Goal: Information Seeking & Learning: Learn about a topic

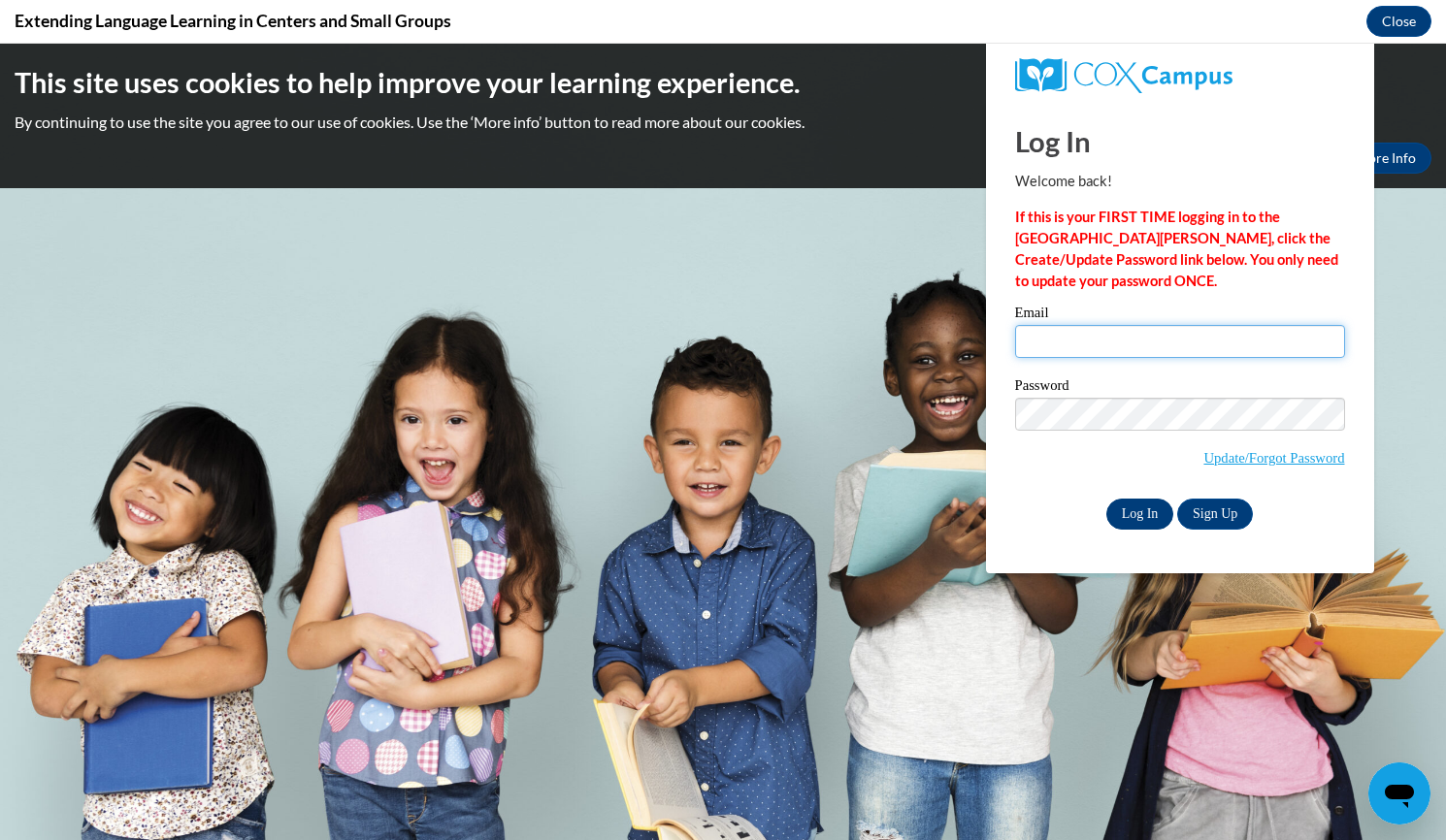
type input "oday1106@yahoo.com"
click at [1134, 516] on input "Log In" at bounding box center [1140, 514] width 68 height 31
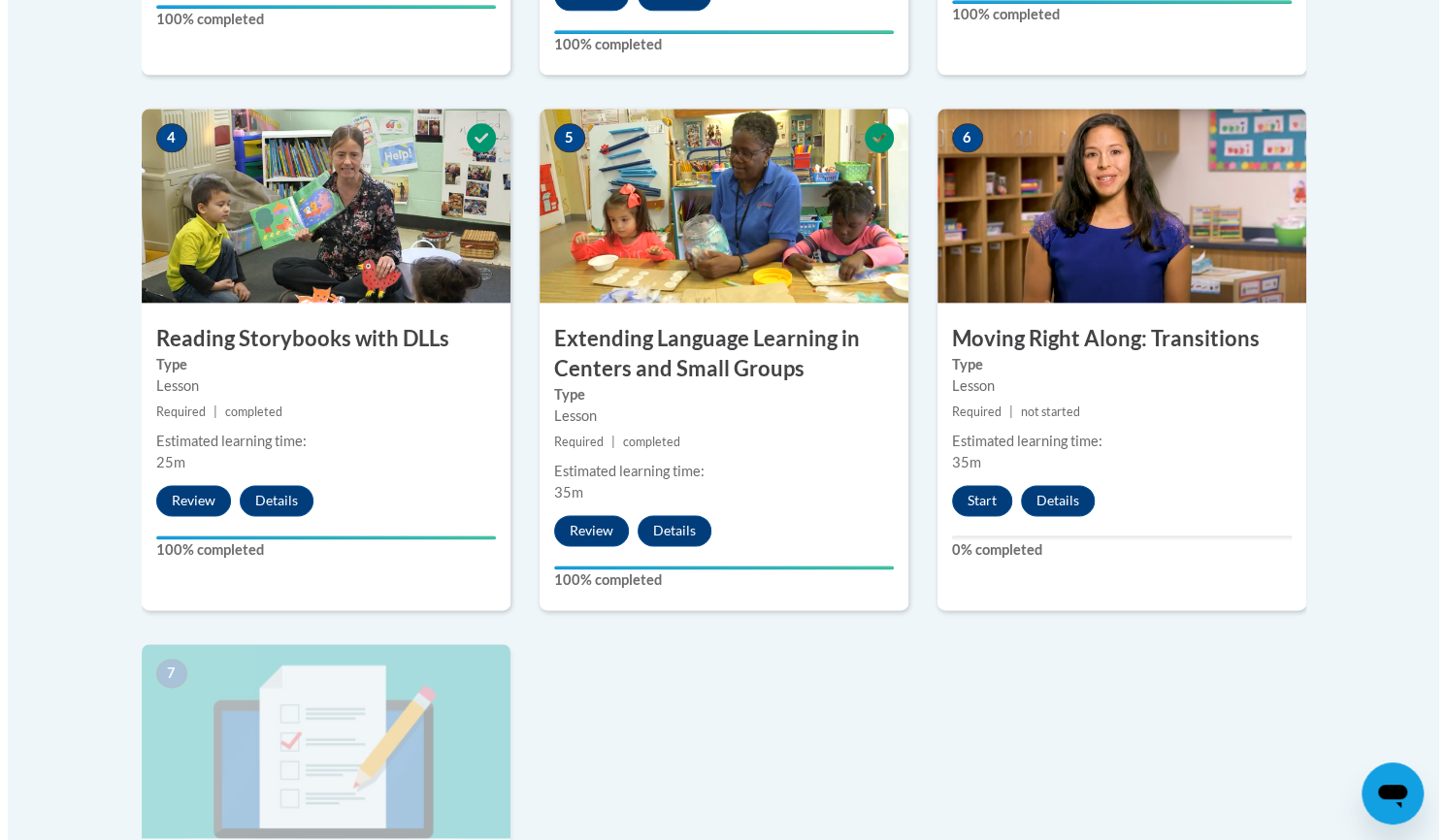
scroll to position [1261, 0]
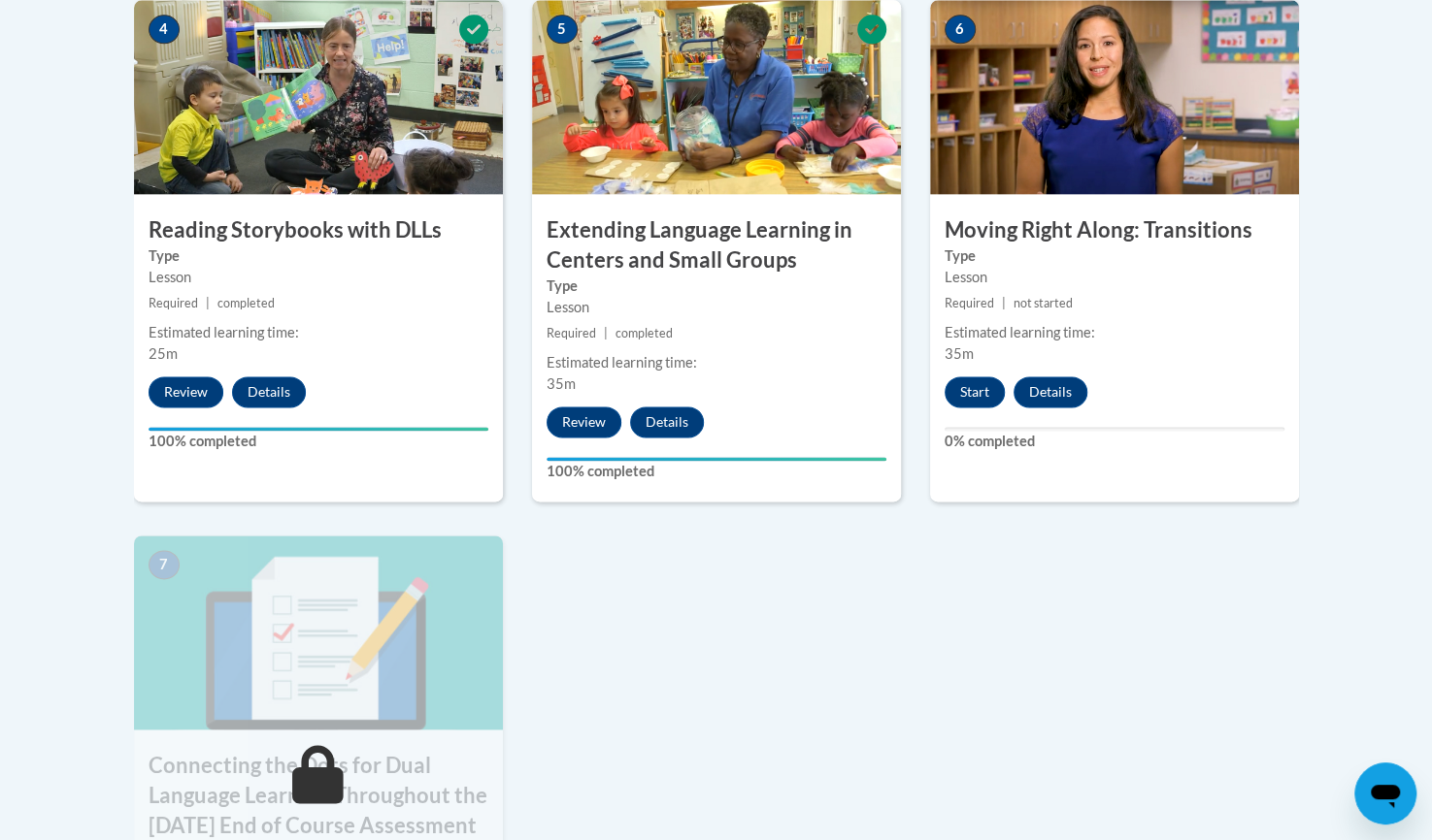
click at [1045, 102] on img at bounding box center [1114, 97] width 369 height 194
click at [981, 395] on button "Start" at bounding box center [974, 393] width 60 height 31
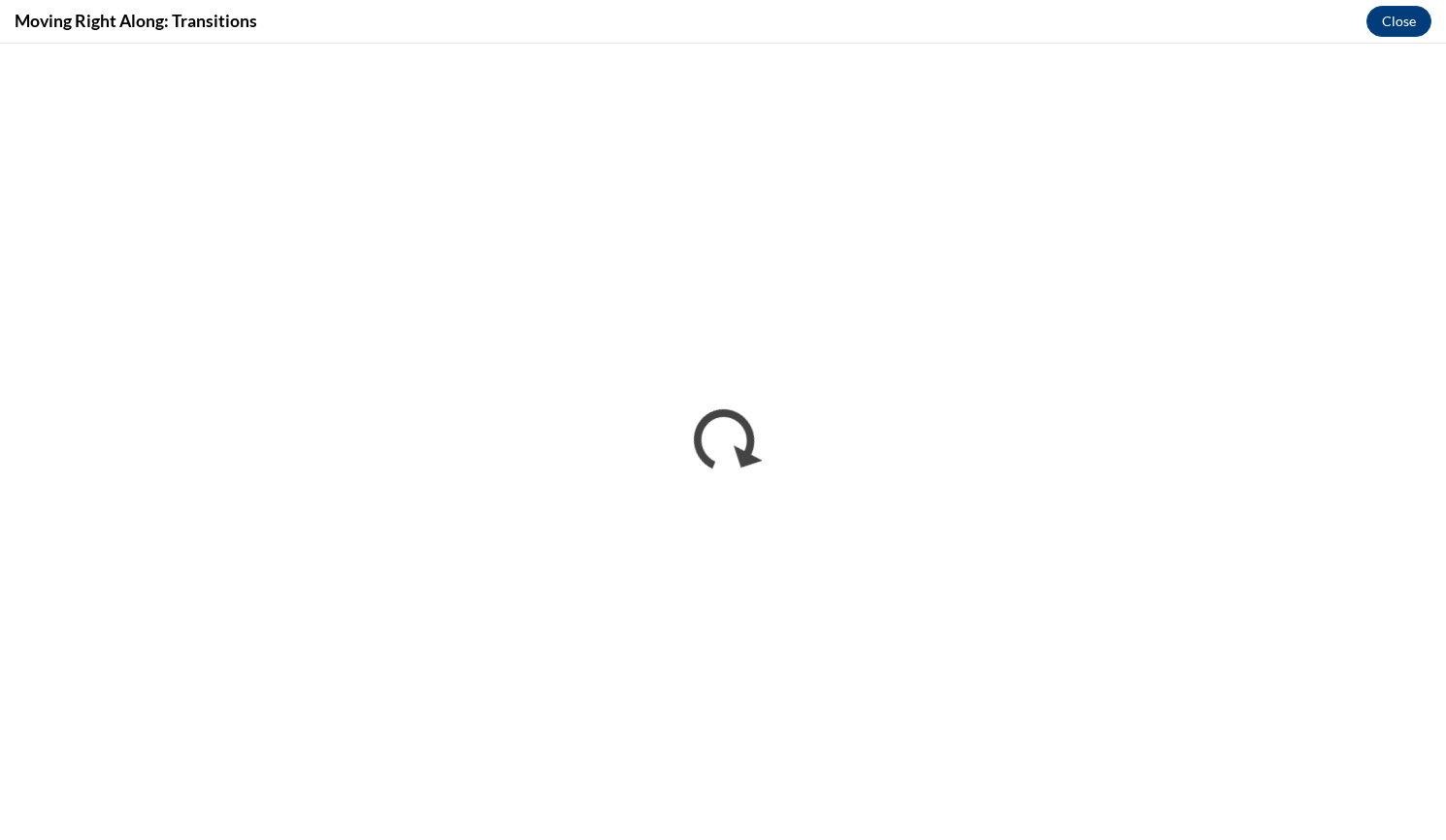
scroll to position [0, 0]
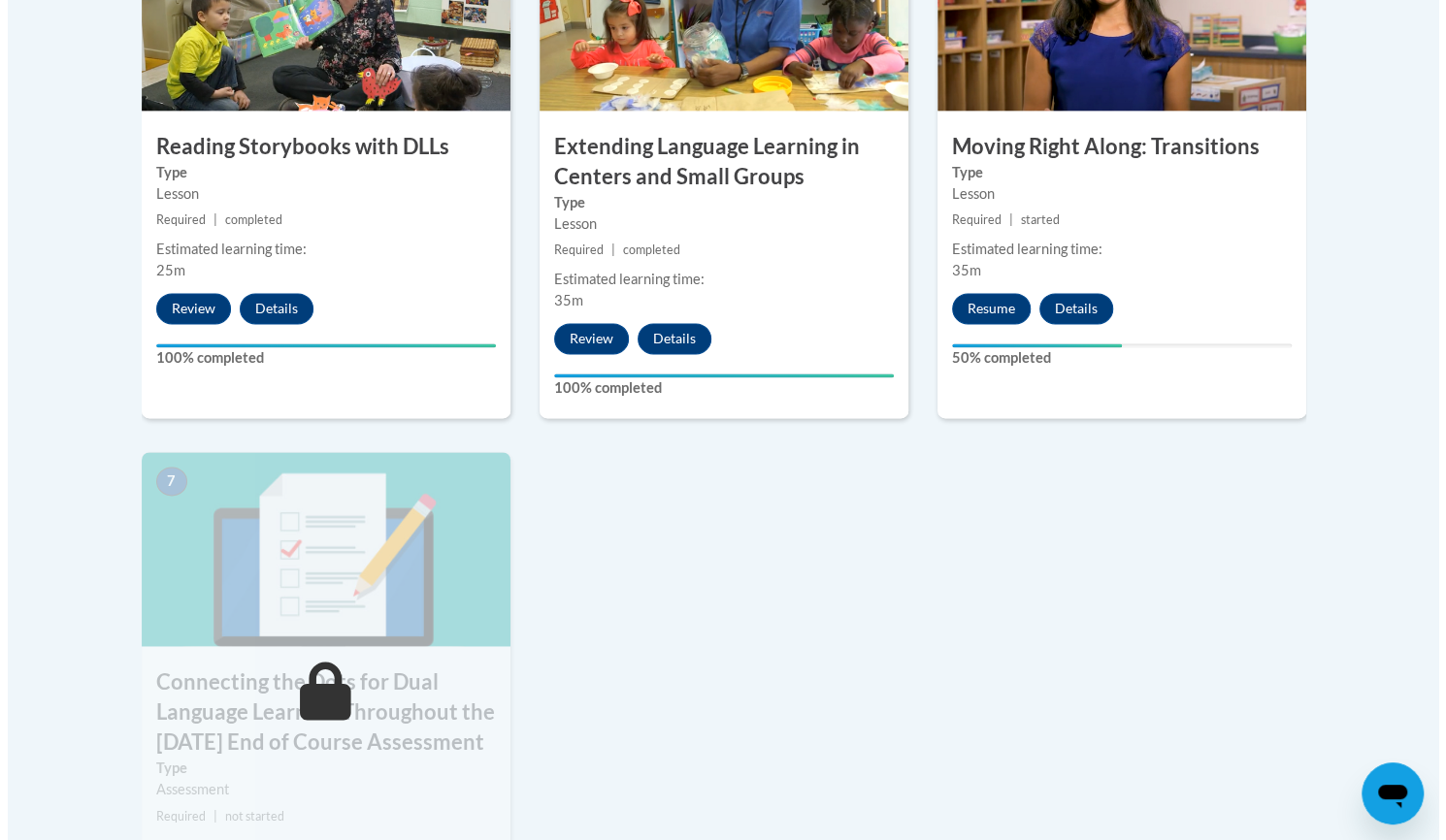
scroll to position [1345, 0]
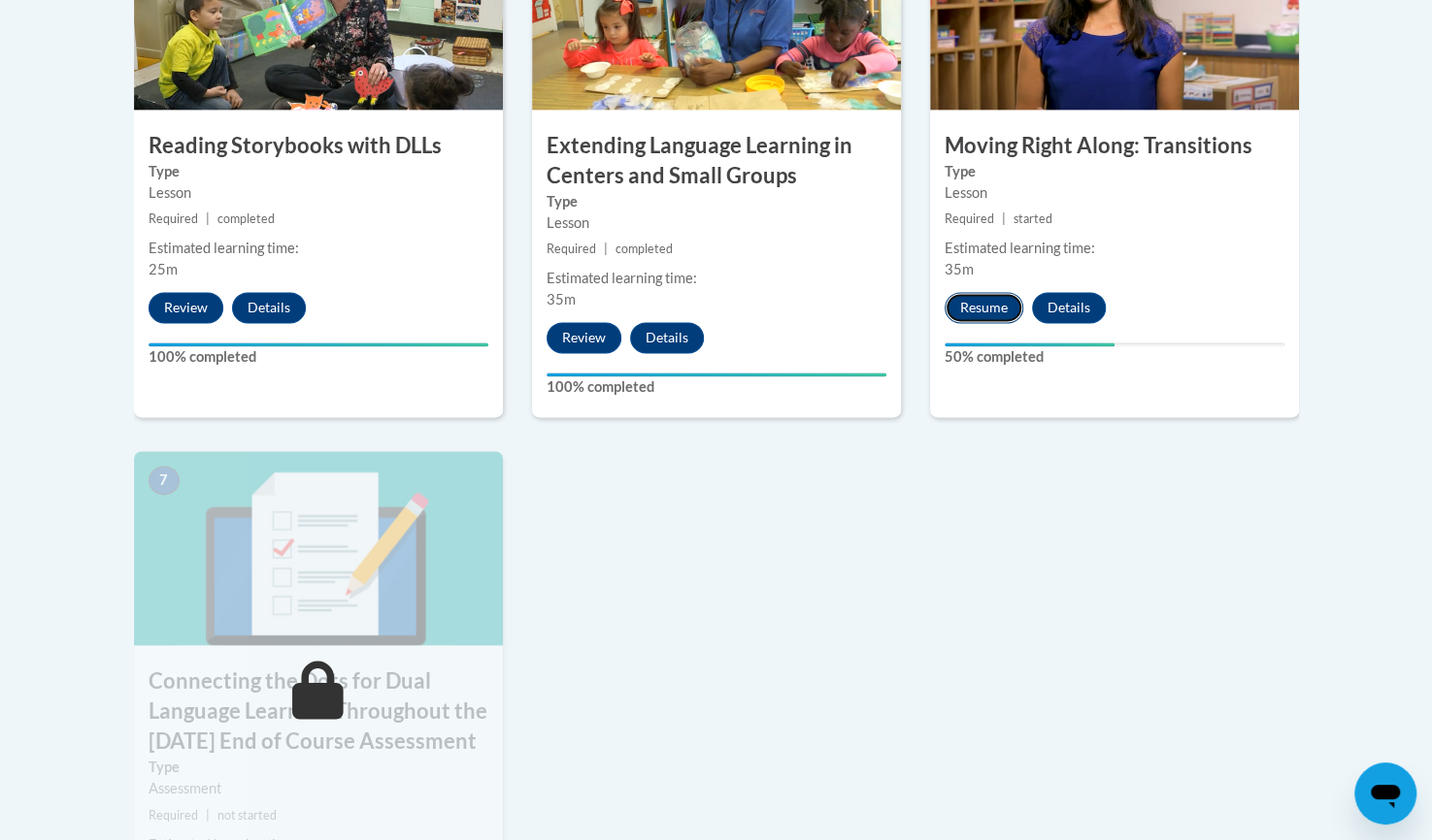
click at [982, 316] on button "Resume" at bounding box center [983, 308] width 79 height 31
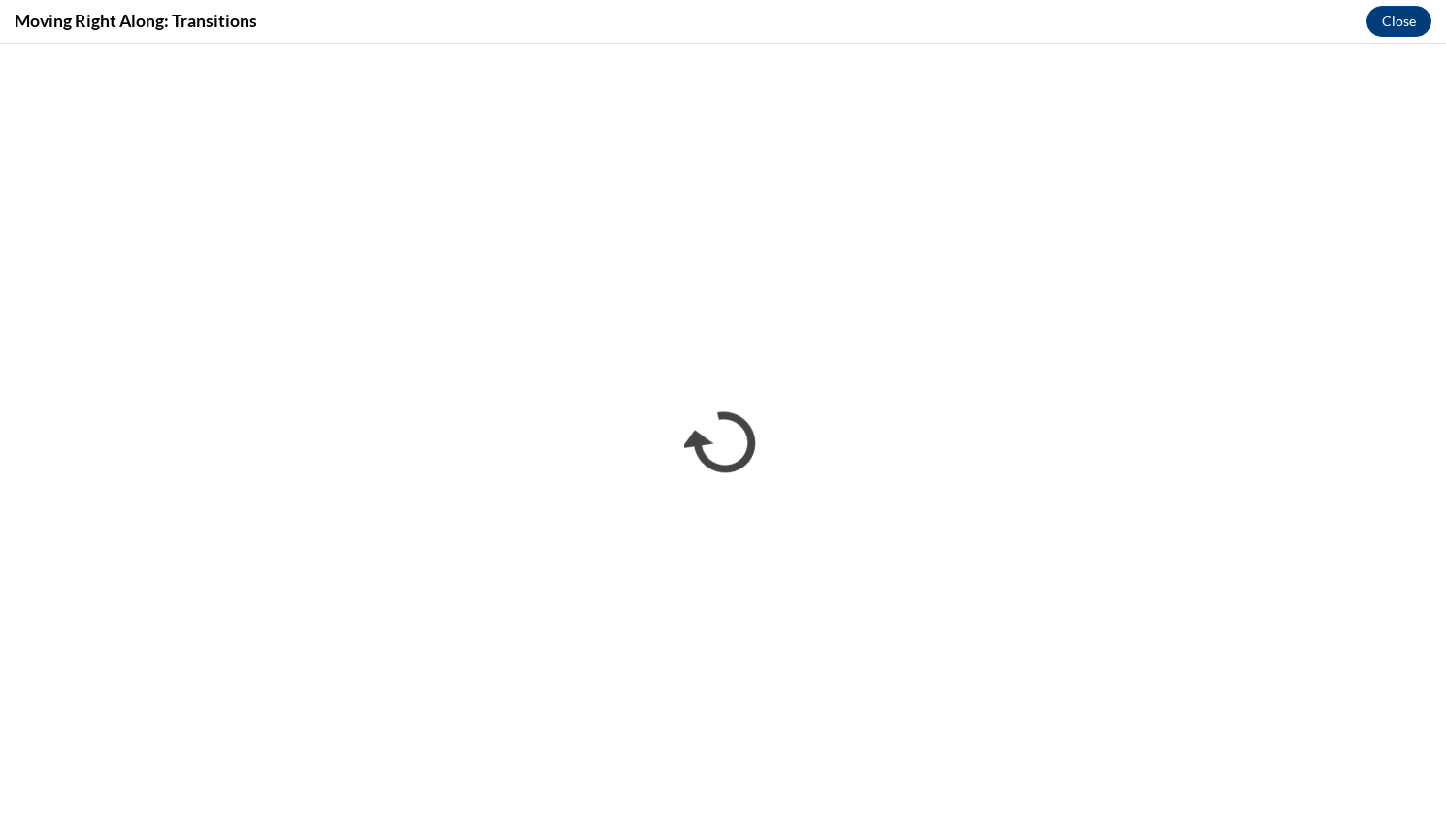
scroll to position [0, 0]
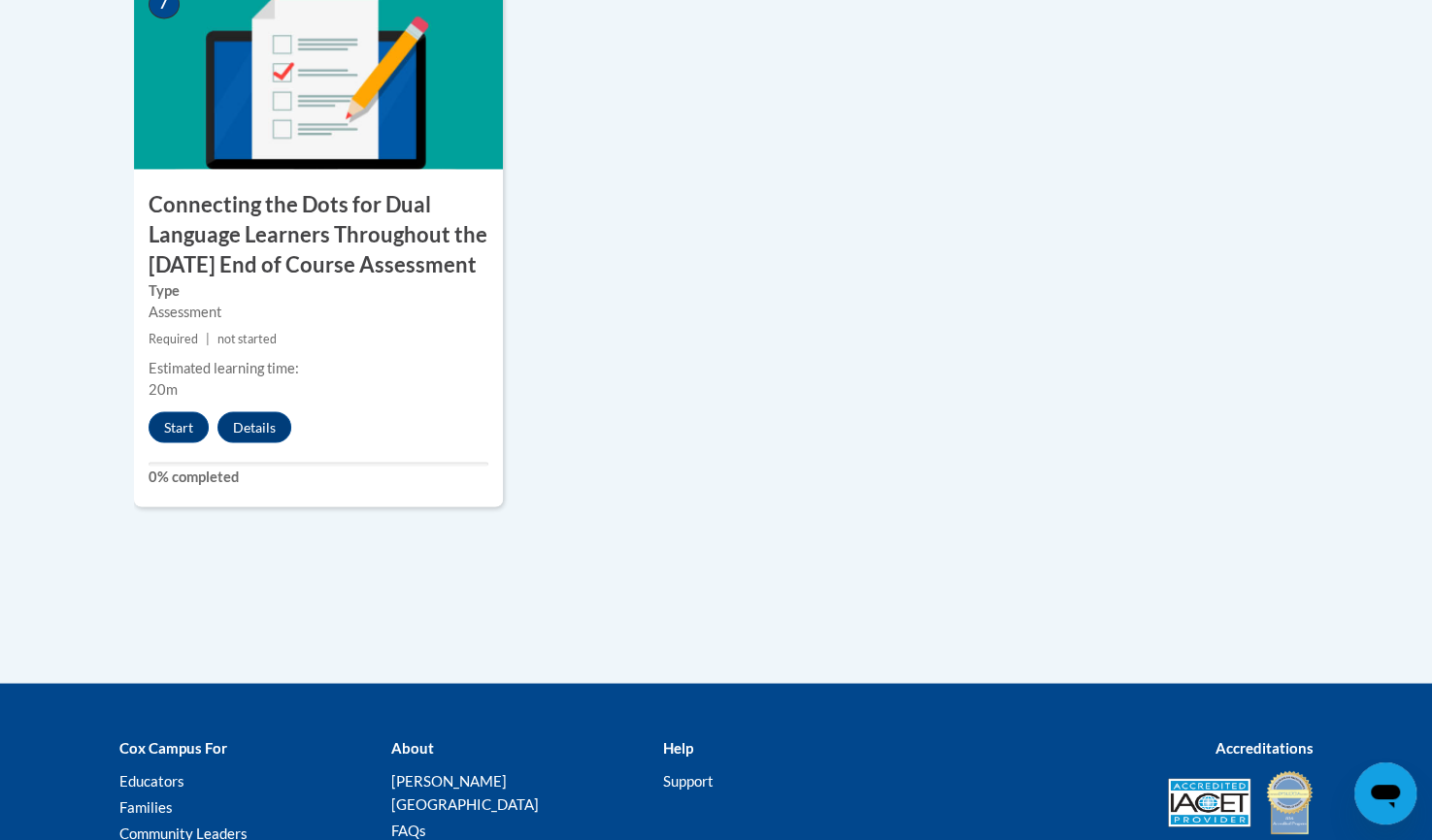
scroll to position [1821, 0]
